Goal: Check status: Check status

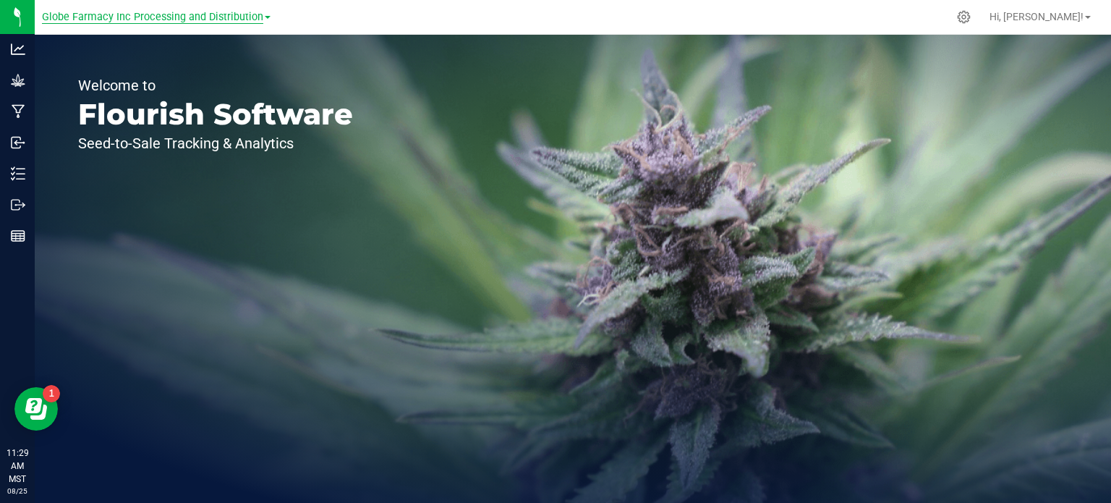
click at [177, 15] on span "Globe Farmacy Inc Processing and Distribution" at bounding box center [152, 17] width 221 height 13
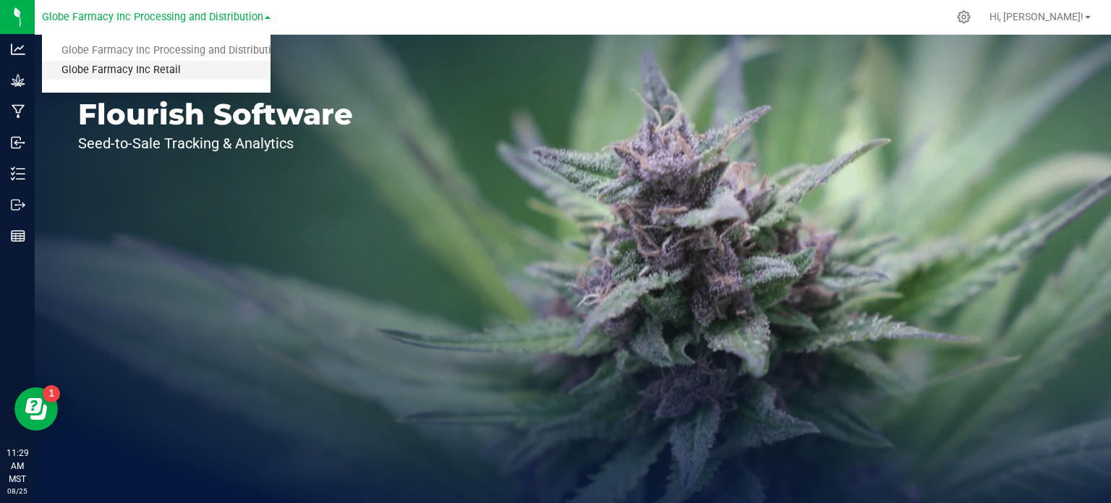
click at [161, 74] on link "Globe Farmacy Inc Retail" at bounding box center [156, 71] width 229 height 20
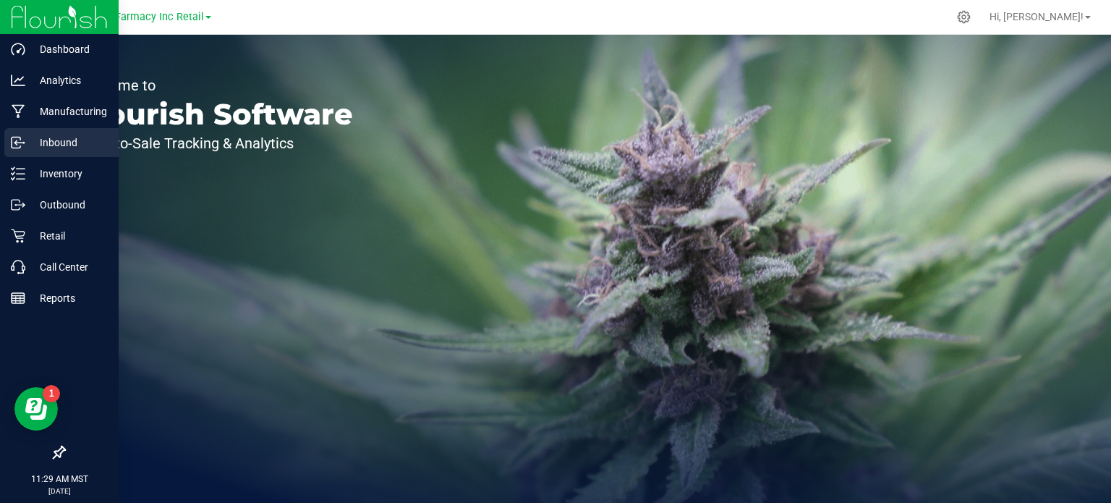
click at [9, 136] on div "Inbound" at bounding box center [61, 142] width 114 height 29
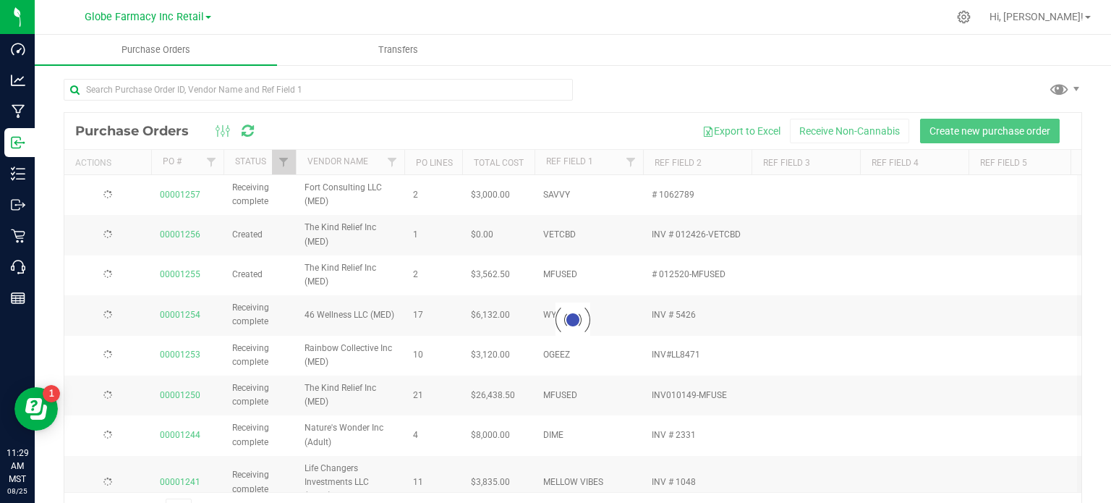
click at [320, 135] on div at bounding box center [572, 320] width 1017 height 414
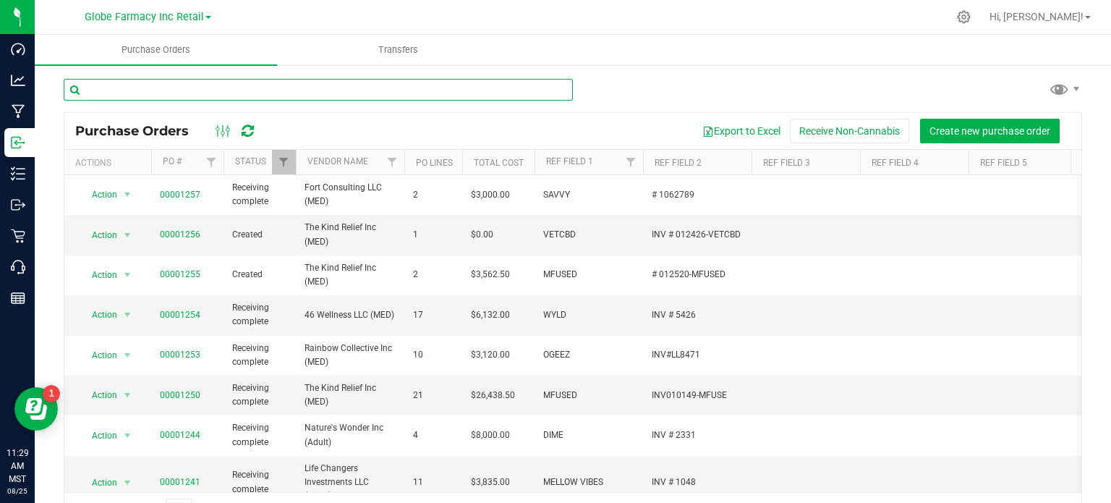
click at [313, 93] on input "text" at bounding box center [318, 90] width 509 height 22
type input "kiva"
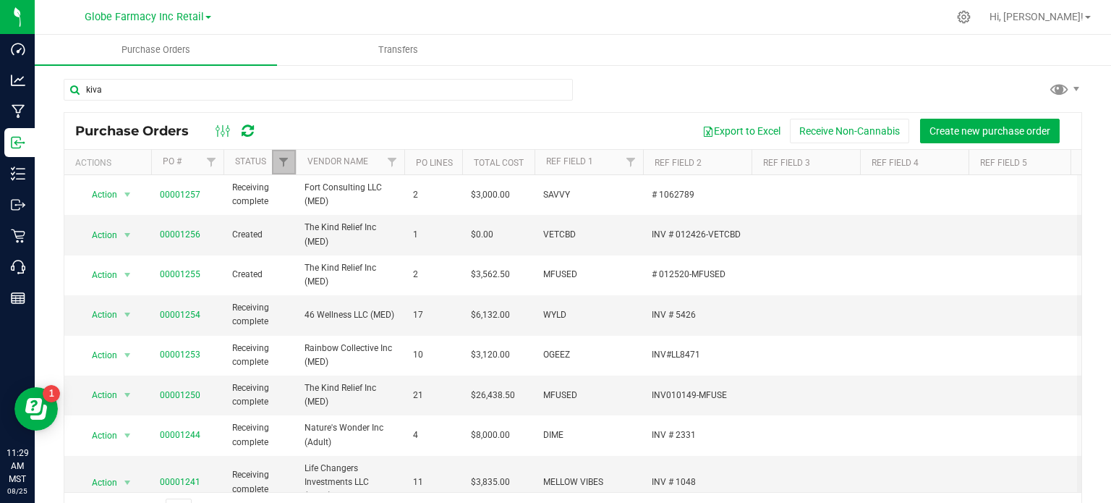
click at [286, 156] on div "Purchase Orders Transfers [GEOGRAPHIC_DATA] Purchase Orders Export to Excel Rec…" at bounding box center [573, 269] width 1077 height 468
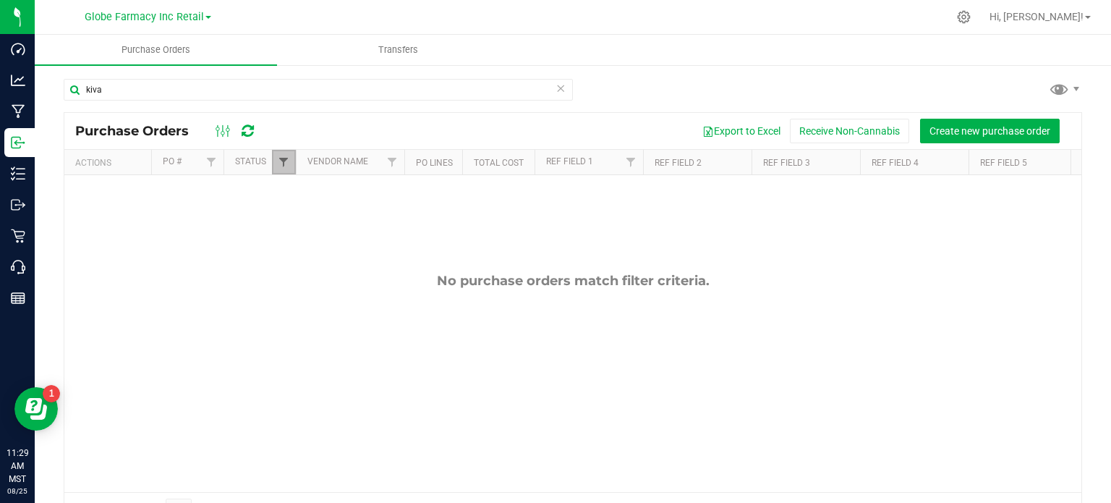
click at [288, 167] on span "Filter" at bounding box center [284, 162] width 12 height 12
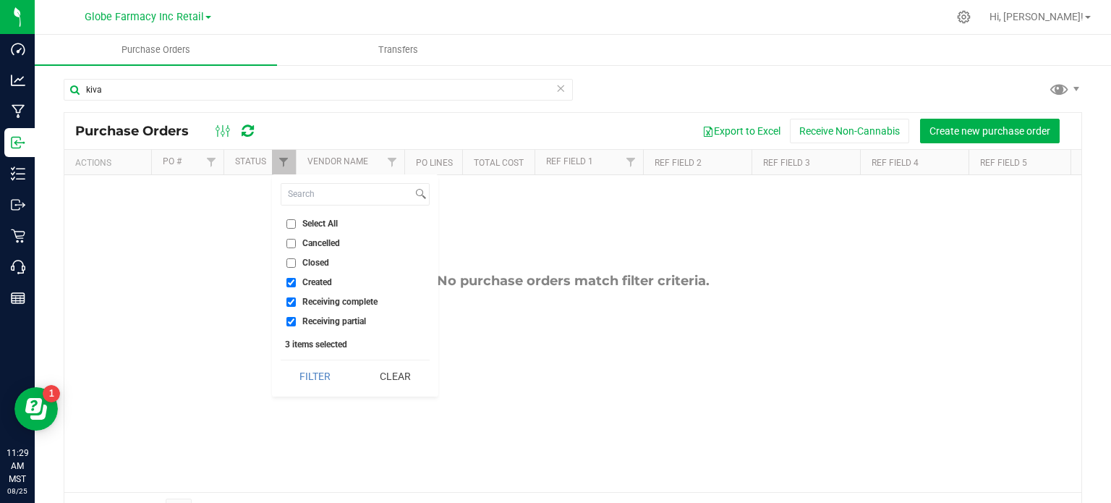
click at [305, 258] on span "Closed" at bounding box center [315, 262] width 27 height 9
click at [296, 258] on input "Closed" at bounding box center [290, 262] width 9 height 9
checkbox input "true"
click at [324, 379] on button "Filter" at bounding box center [315, 376] width 69 height 32
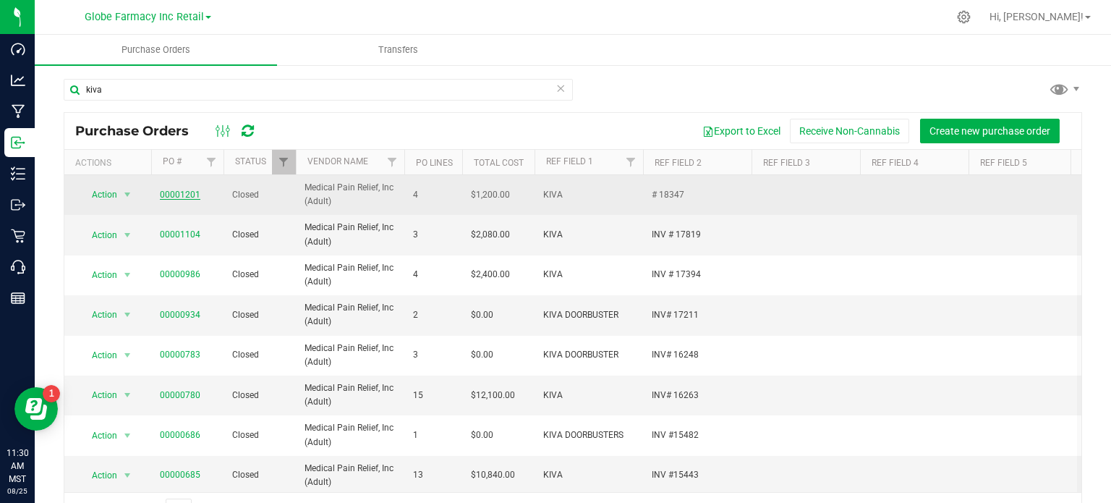
click at [188, 191] on link "00001201" at bounding box center [180, 195] width 41 height 10
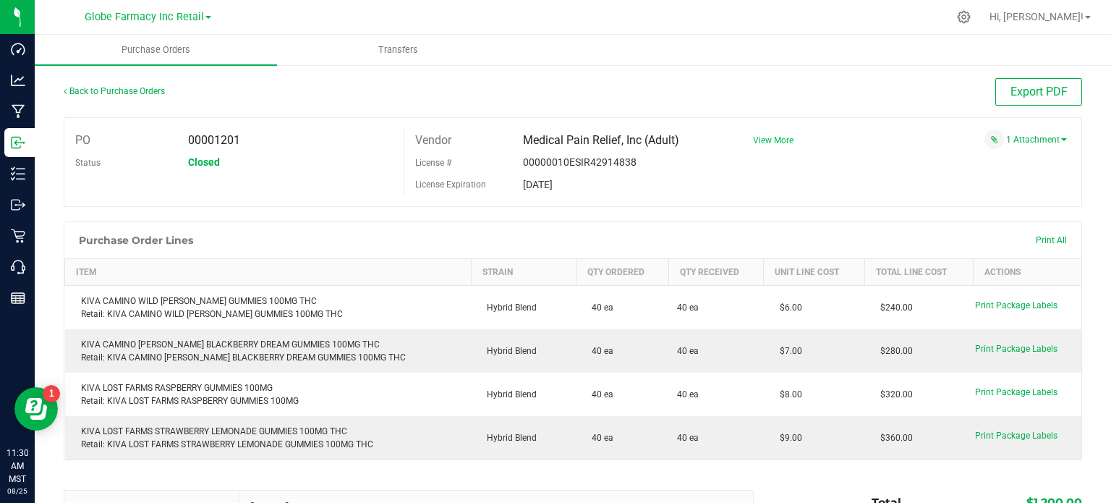
drag, startPoint x: 771, startPoint y: 128, endPoint x: 770, endPoint y: 140, distance: 11.7
click at [771, 130] on div "PO 00001201 Status Closed Vendor Medical Pain Relief, Inc (Adult) License # 000…" at bounding box center [573, 162] width 1019 height 90
click at [770, 141] on span "View More" at bounding box center [773, 140] width 41 height 10
